Goal: Book appointment/travel/reservation

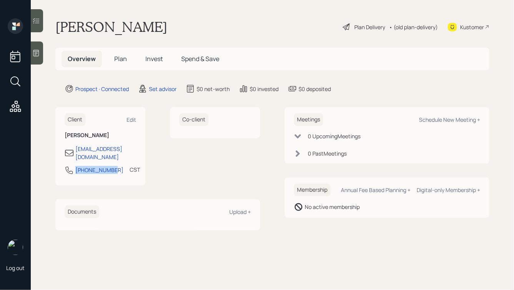
drag, startPoint x: 110, startPoint y: 163, endPoint x: 70, endPoint y: 163, distance: 40.8
click at [70, 166] on div "[PHONE_NUMBER] CST Currently 9:53 AM" at bounding box center [101, 173] width 72 height 14
copy div "[PHONE_NUMBER]"
click at [440, 123] on div "Schedule New Meeting +" at bounding box center [449, 119] width 61 height 7
select select "round-[PERSON_NAME]"
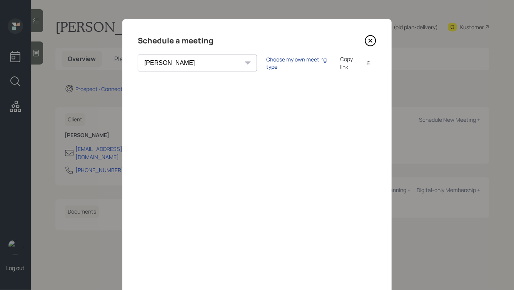
click at [266, 64] on div "Choose my own meeting type" at bounding box center [298, 63] width 65 height 15
click at [369, 41] on icon at bounding box center [371, 41] width 12 height 12
